Goal: Find specific page/section: Find specific page/section

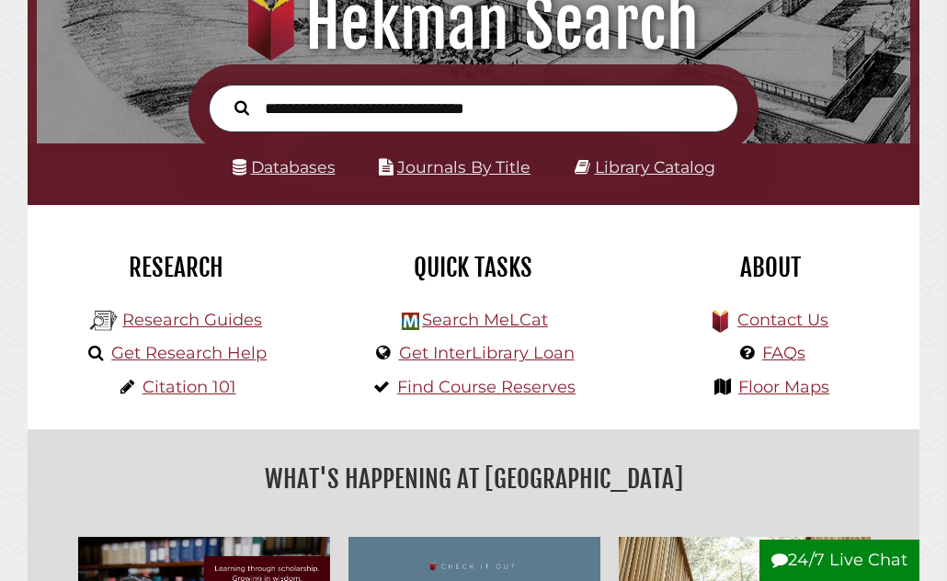
scroll to position [211, 0]
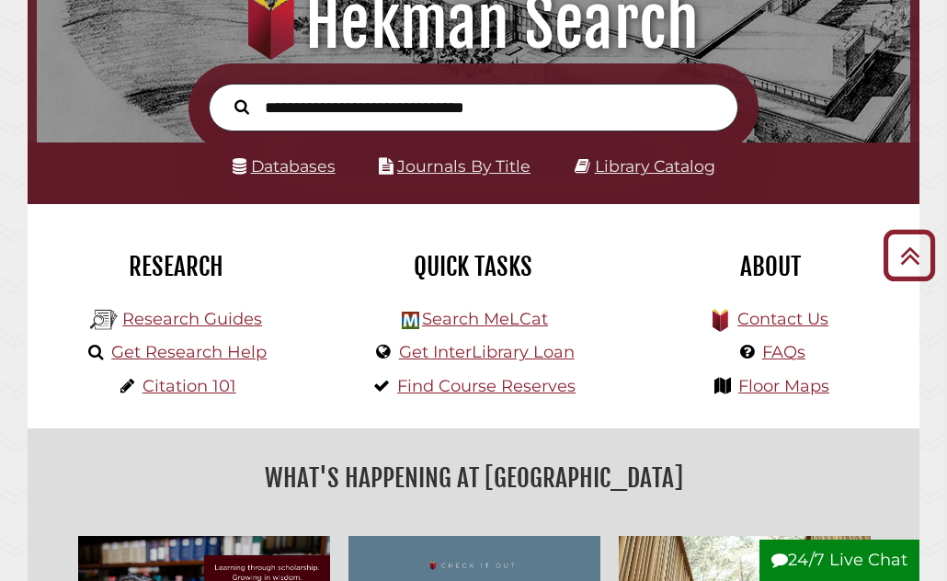
click at [307, 166] on link "Databases" at bounding box center [284, 165] width 103 height 19
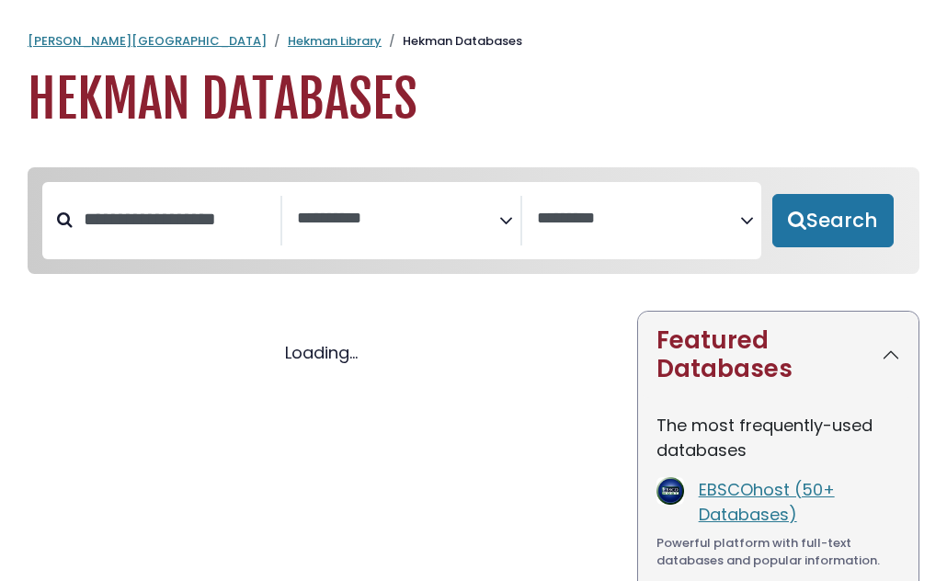
select select "Database Subject Filter"
select select "Database Vendors Filter"
select select "Database Subject Filter"
select select "Database Vendors Filter"
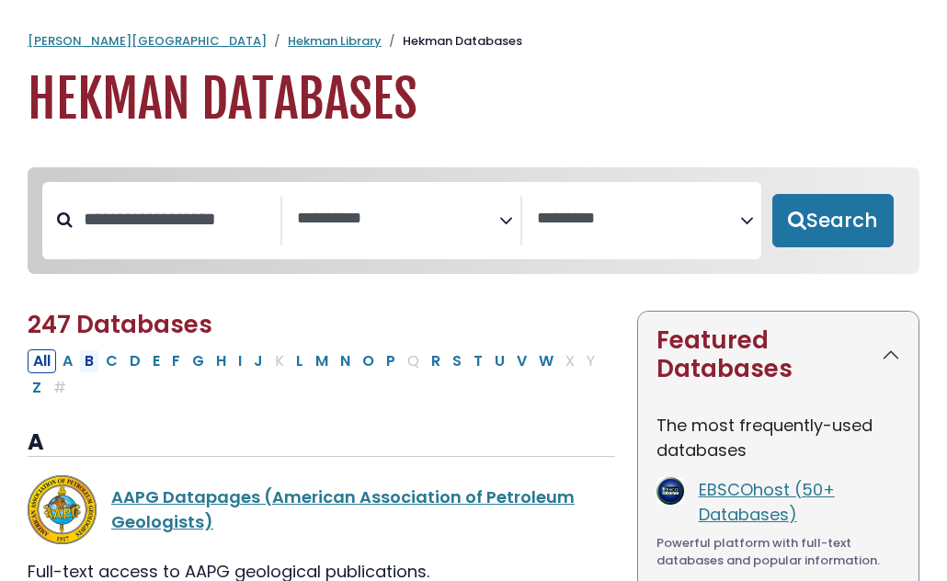
click at [90, 364] on button "B" at bounding box center [89, 361] width 20 height 24
select select "Database Subject Filter"
select select "Database Vendors Filter"
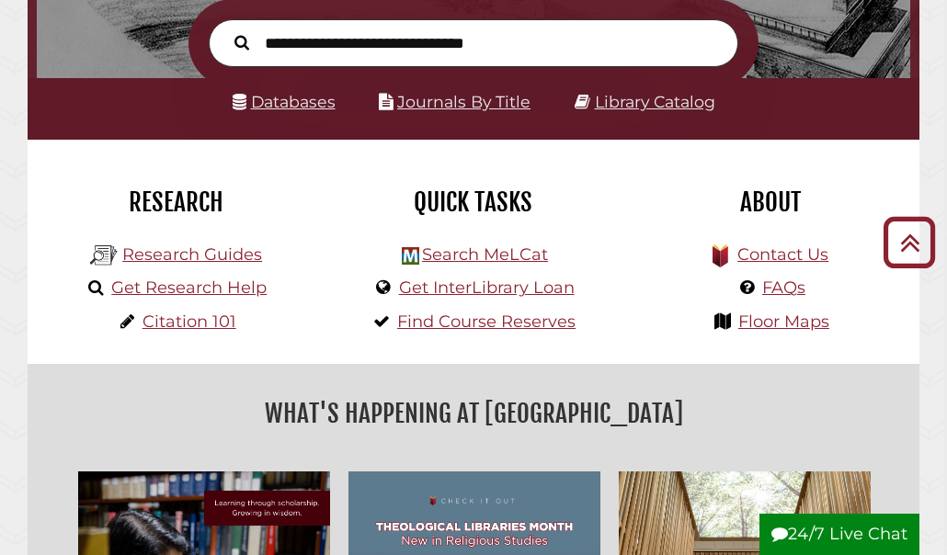
scroll to position [280, 0]
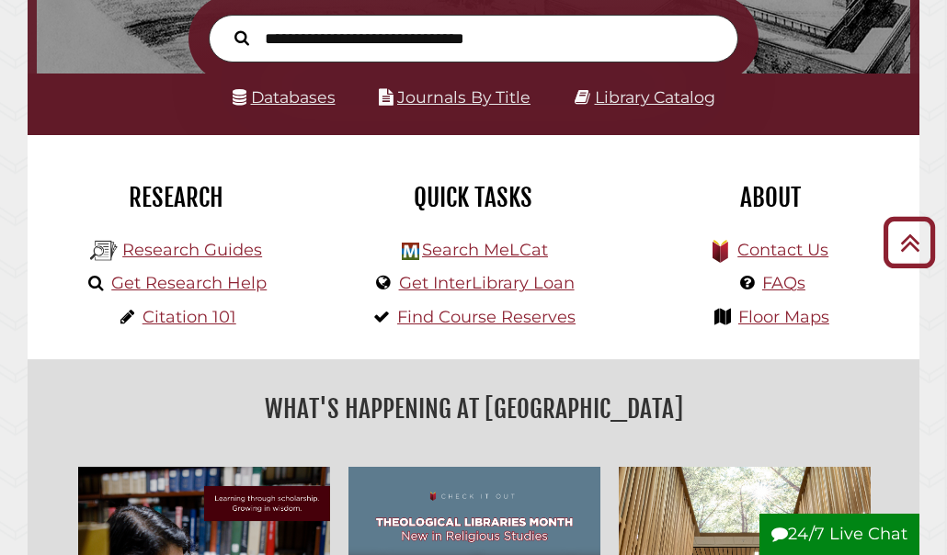
click at [324, 107] on li "Databases" at bounding box center [284, 98] width 103 height 29
click at [320, 103] on link "Databases" at bounding box center [284, 96] width 103 height 19
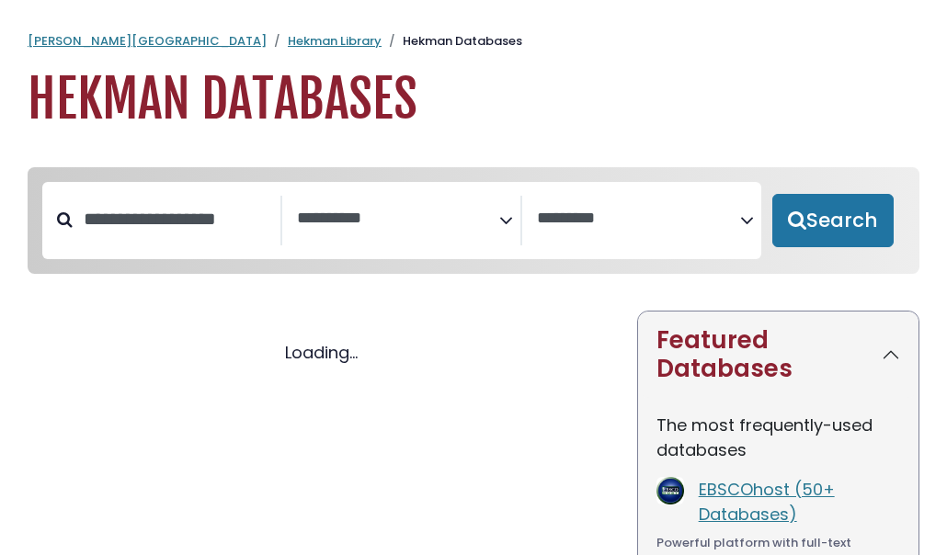
select select "Database Subject Filter"
select select "Database Vendors Filter"
select select "Database Subject Filter"
select select "Database Vendors Filter"
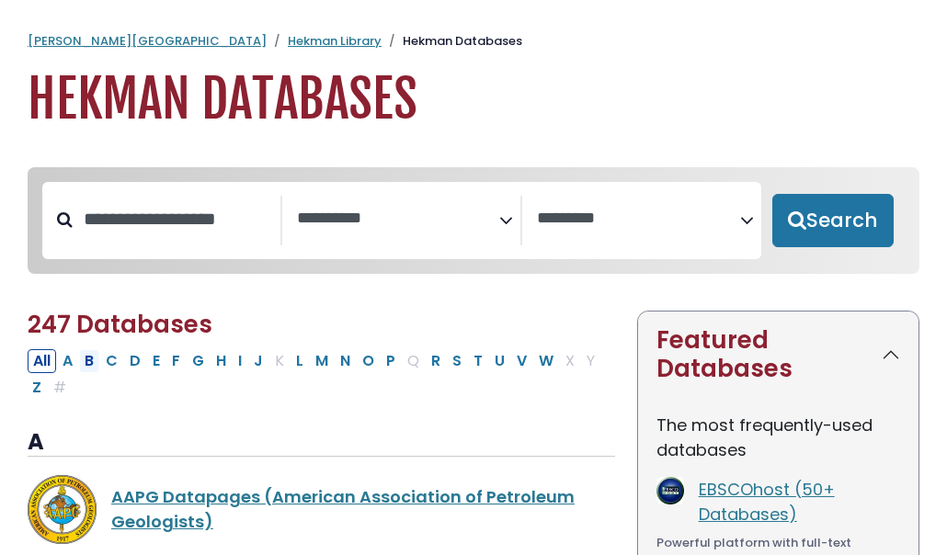
click at [94, 363] on button "B" at bounding box center [89, 361] width 20 height 24
select select "Database Subject Filter"
select select "Database Vendors Filter"
